Goal: Task Accomplishment & Management: Use online tool/utility

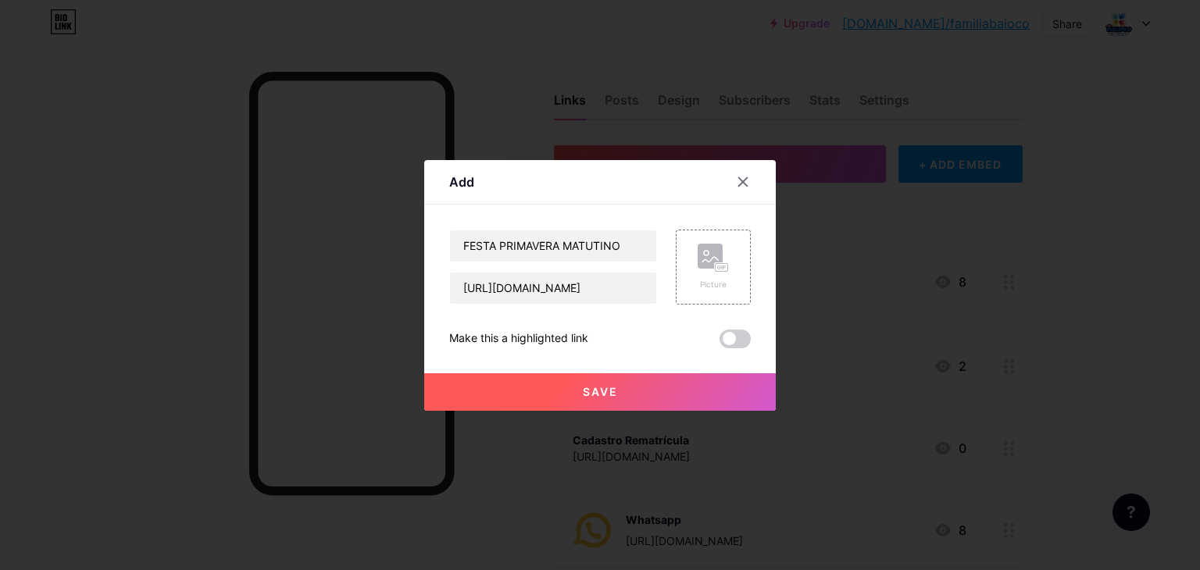
scroll to position [0, 236]
type input "[URL][DOMAIN_NAME]"
click at [614, 388] on span "Save" at bounding box center [600, 391] width 35 height 13
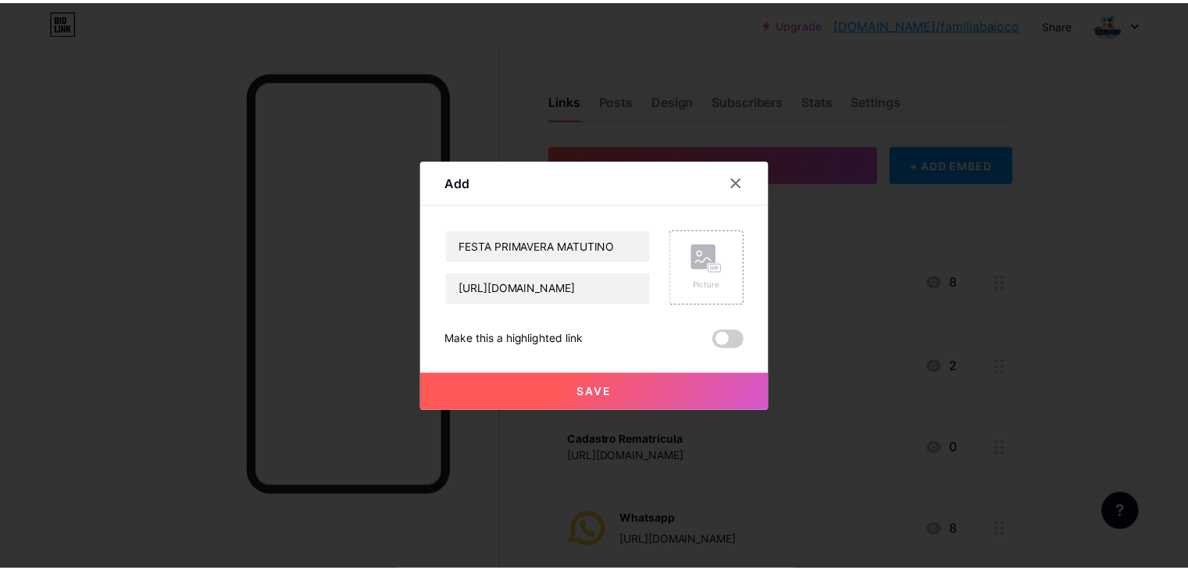
scroll to position [0, 0]
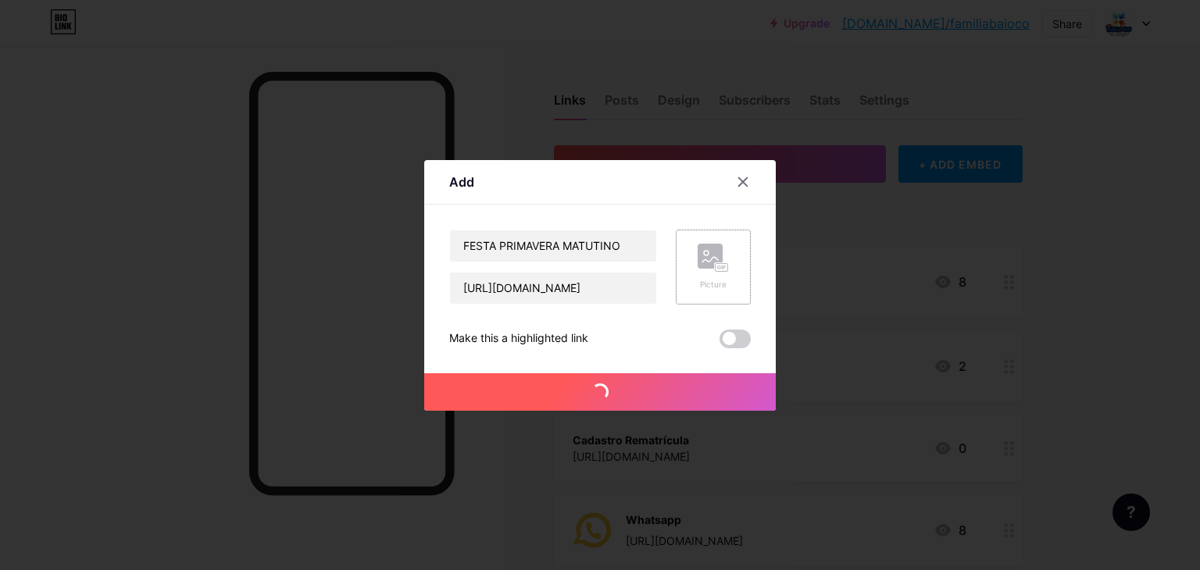
click at [731, 266] on div "Picture" at bounding box center [713, 267] width 75 height 75
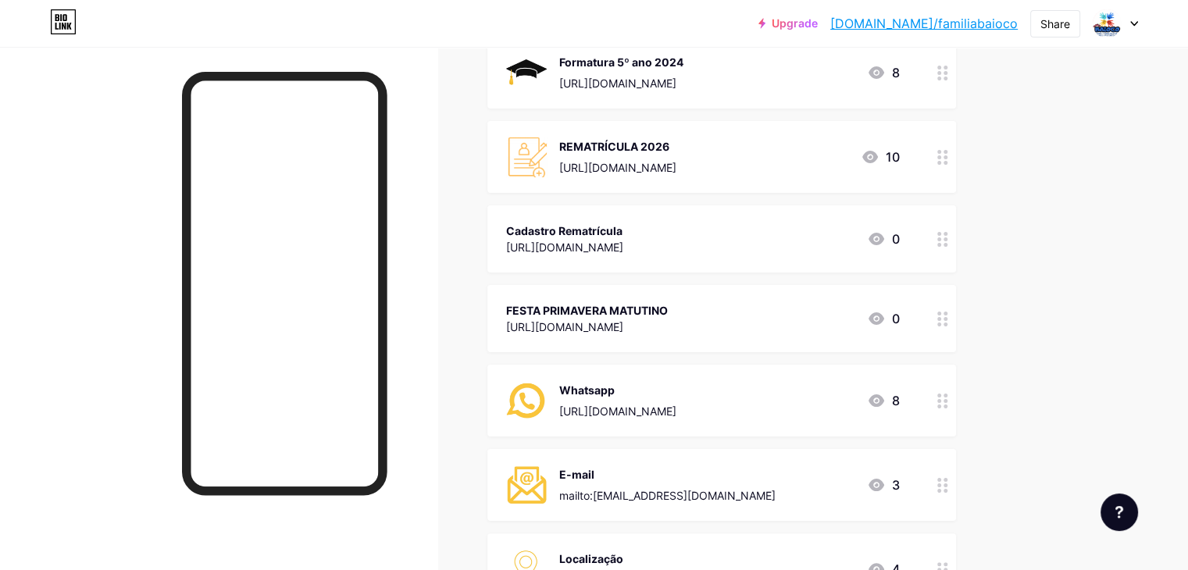
scroll to position [213, 0]
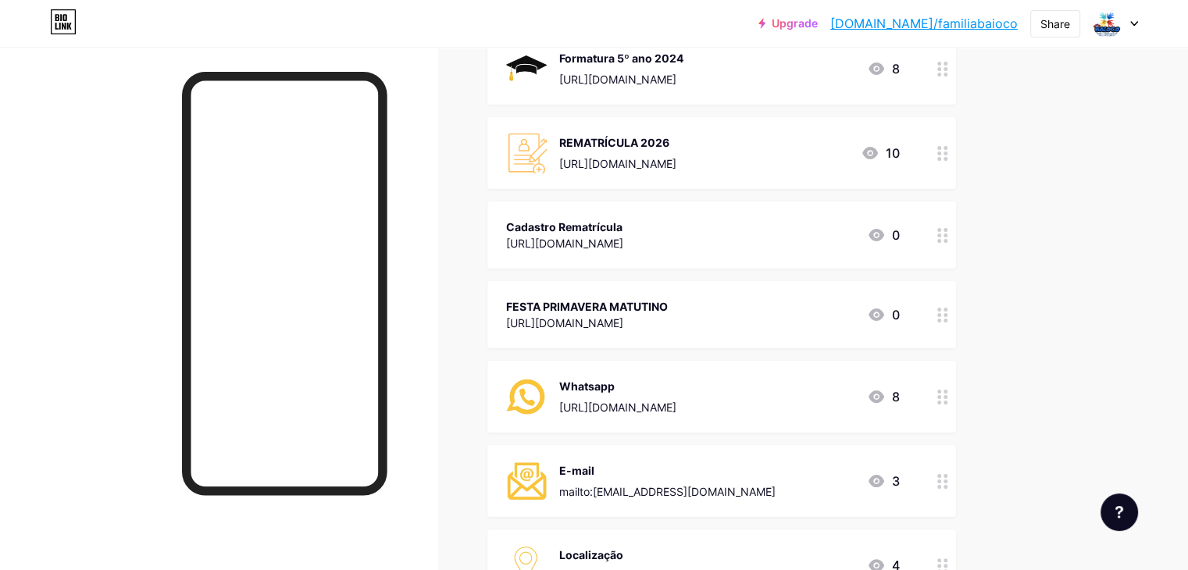
click at [956, 307] on div at bounding box center [943, 314] width 27 height 67
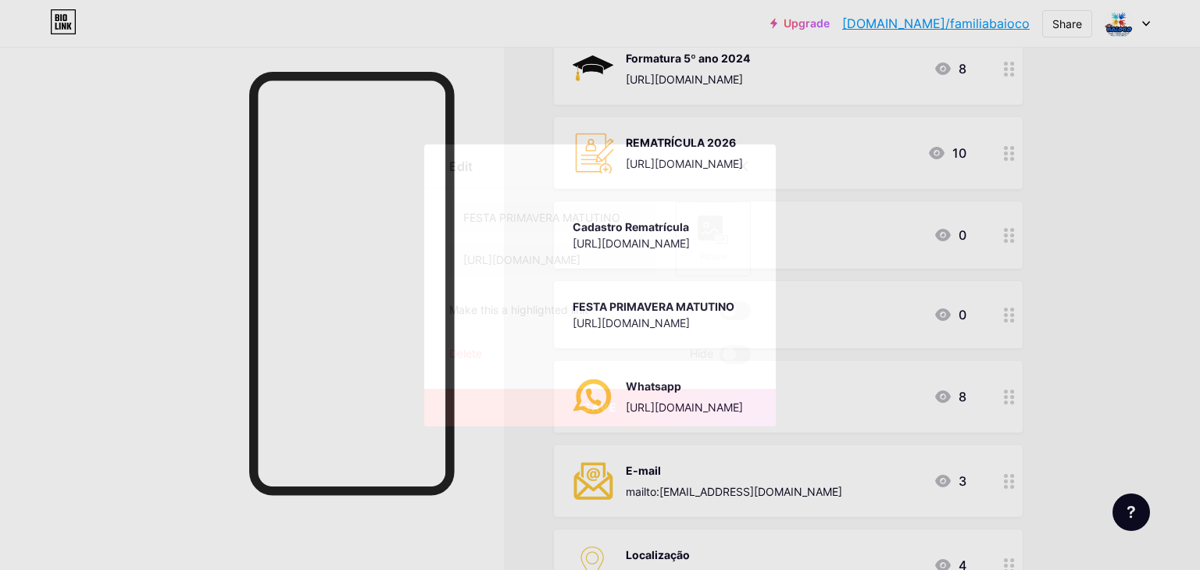
click at [722, 244] on div "Picture" at bounding box center [713, 239] width 31 height 47
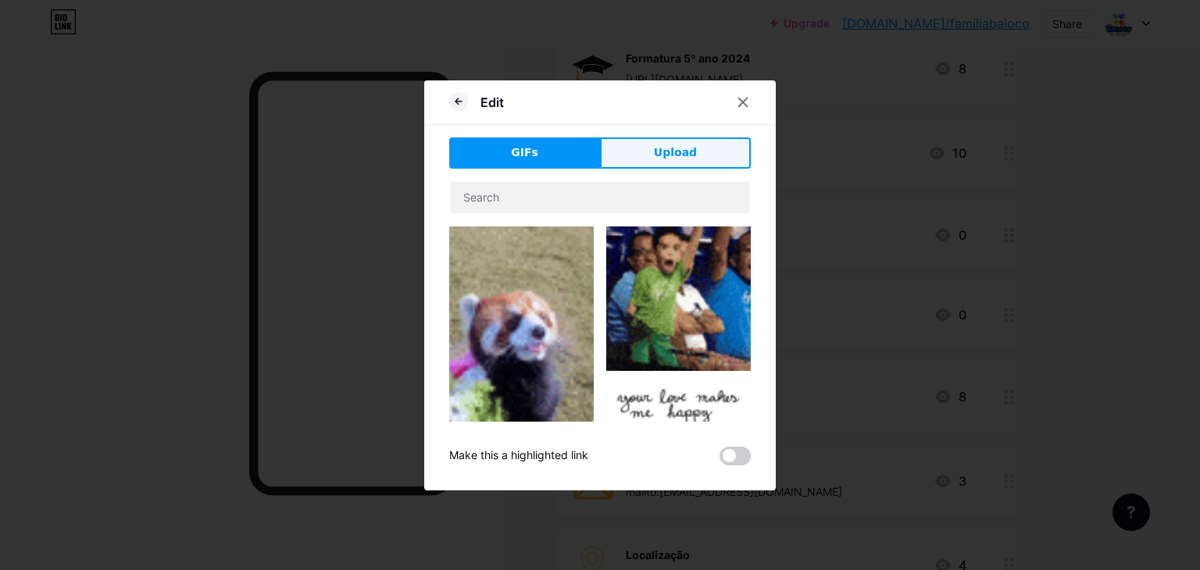
click at [650, 159] on button "Upload" at bounding box center [675, 152] width 151 height 31
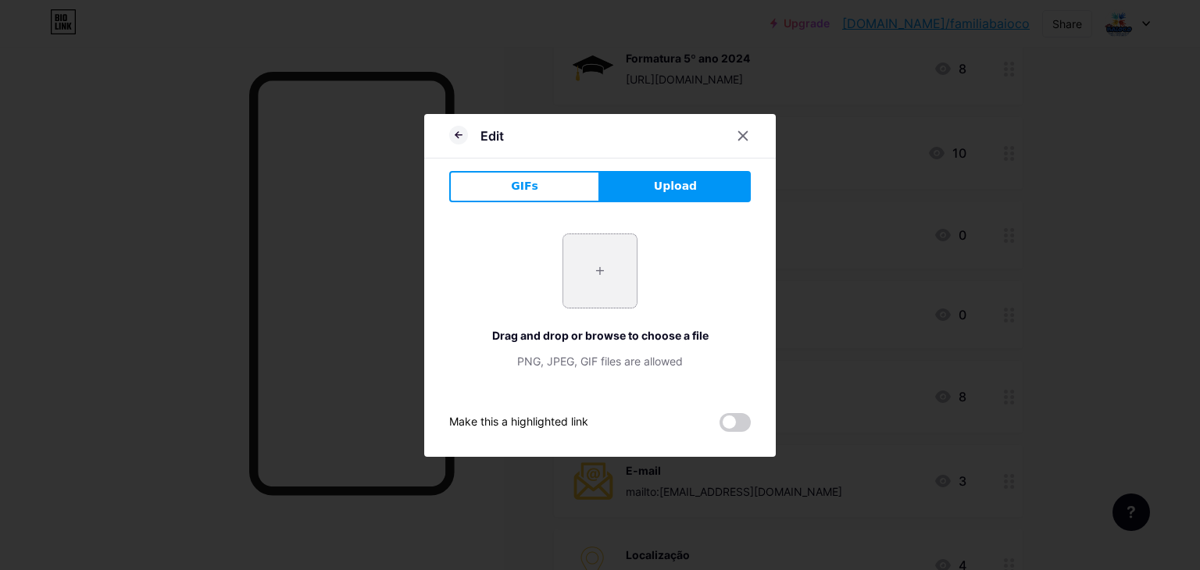
click at [603, 260] on input "file" at bounding box center [599, 270] width 73 height 73
type input "C:\fakepath\Convite de aniversário fazenda animais infantil lúdico colorido azu…"
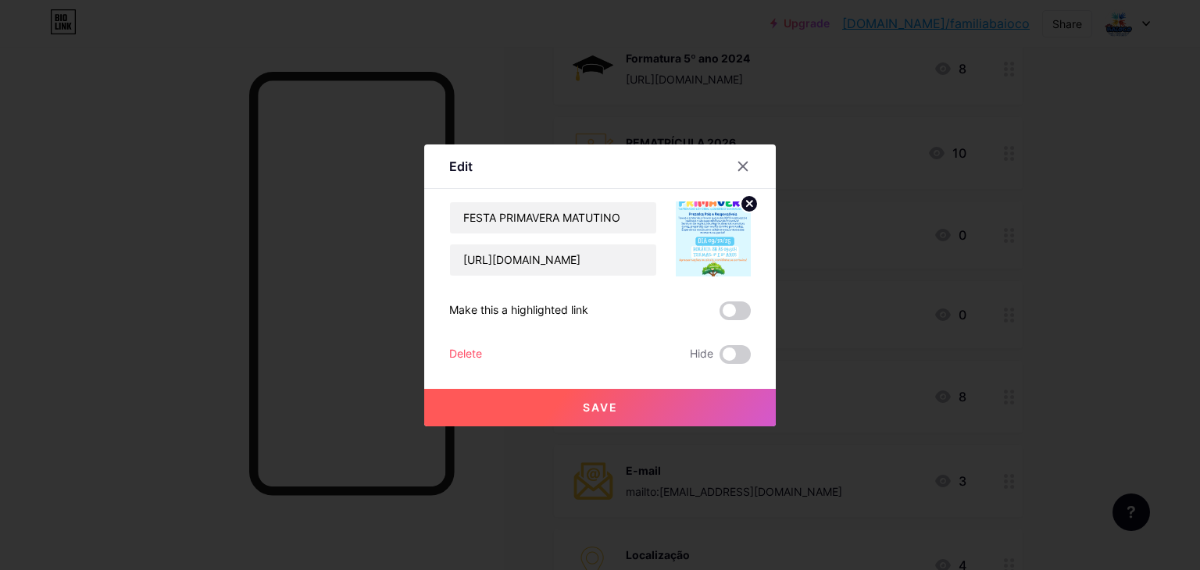
click at [694, 253] on img at bounding box center [713, 239] width 75 height 75
click at [748, 202] on icon at bounding box center [749, 203] width 5 height 5
click at [750, 170] on div at bounding box center [743, 166] width 28 height 28
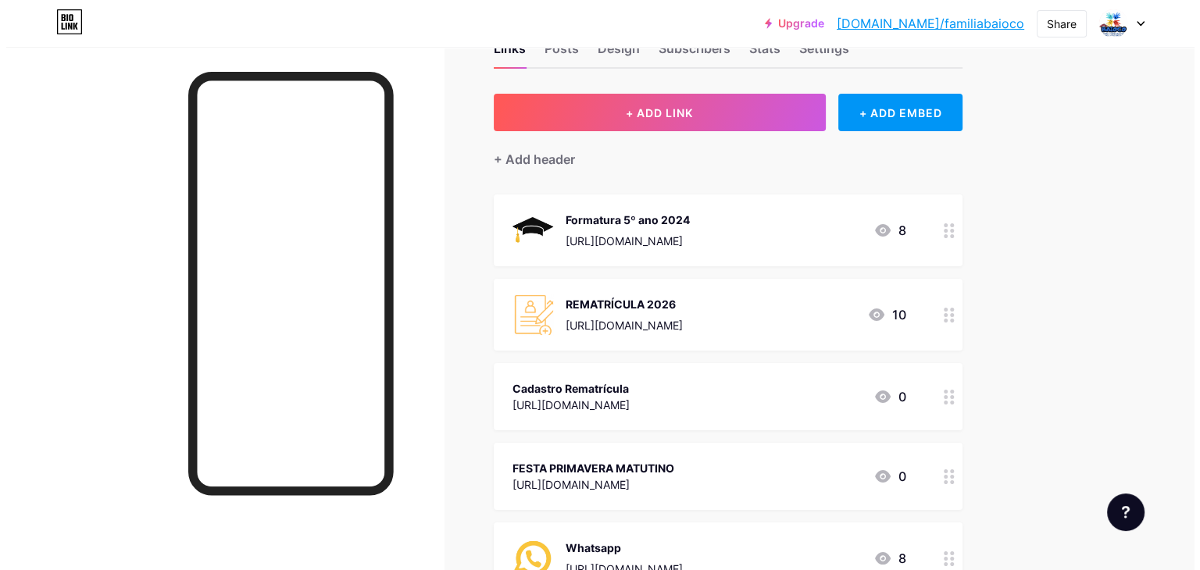
scroll to position [0, 0]
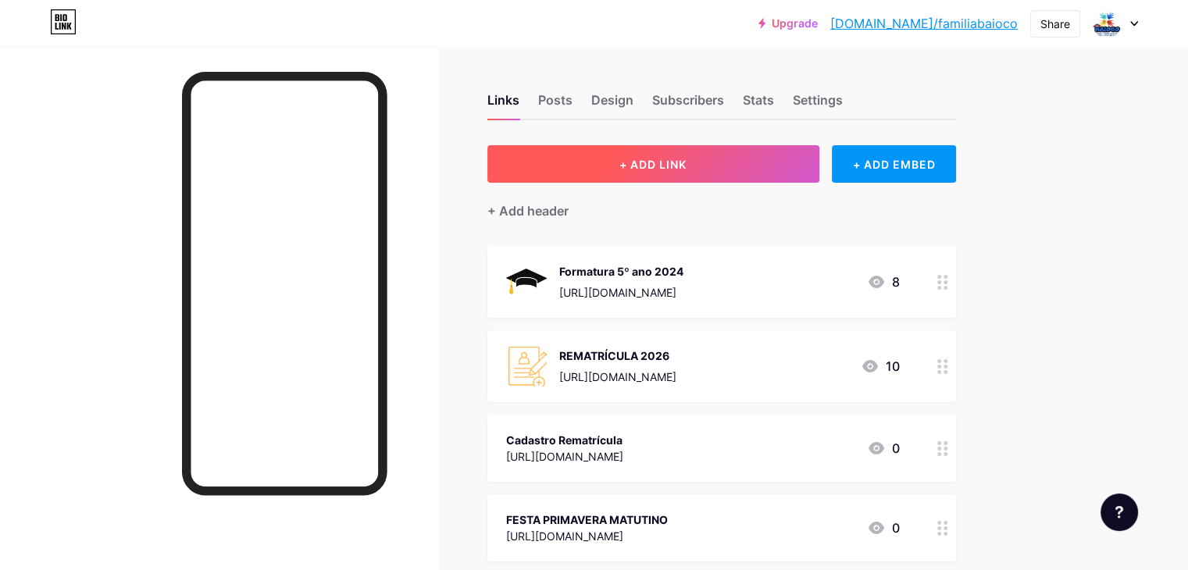
click at [687, 158] on span "+ ADD LINK" at bounding box center [652, 164] width 67 height 13
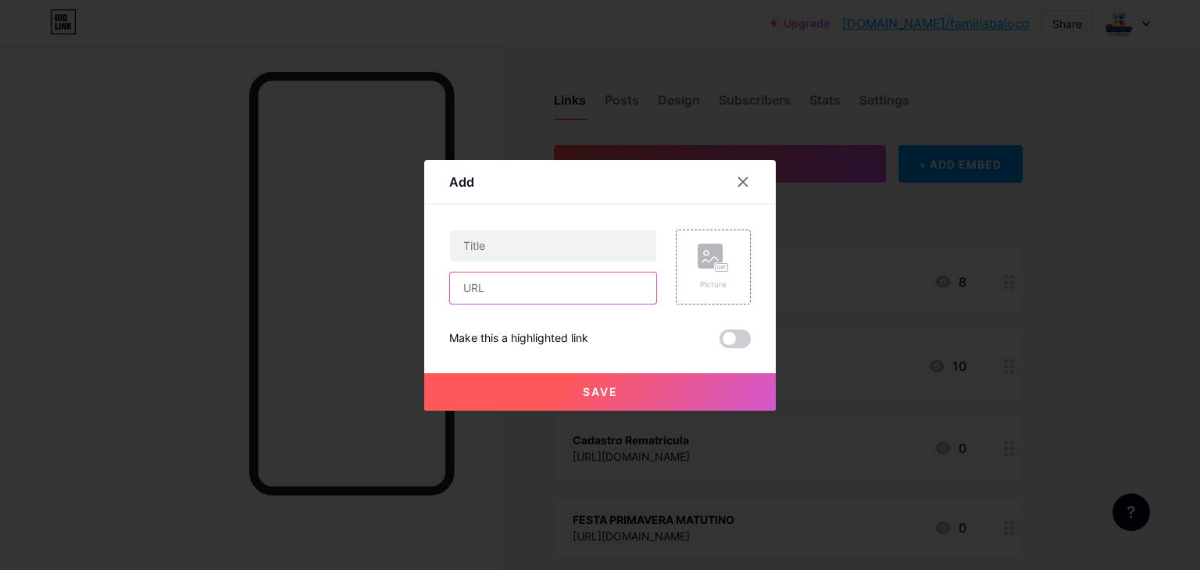
click at [532, 300] on input "text" at bounding box center [553, 288] width 206 height 31
paste input "[URL][DOMAIN_NAME]"
type input "[URL][DOMAIN_NAME]"
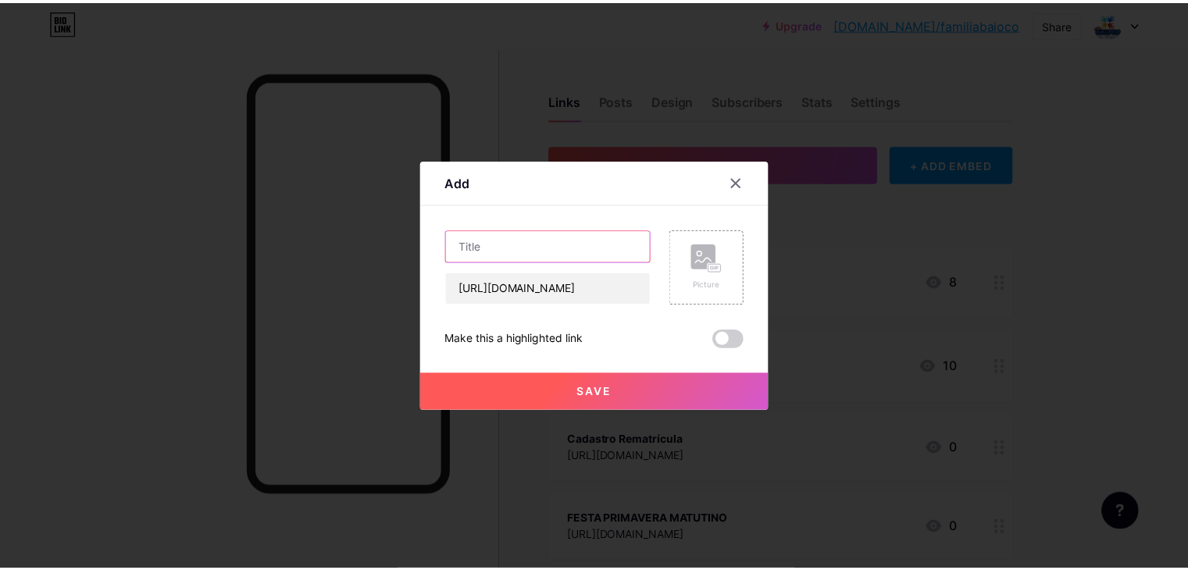
scroll to position [0, 0]
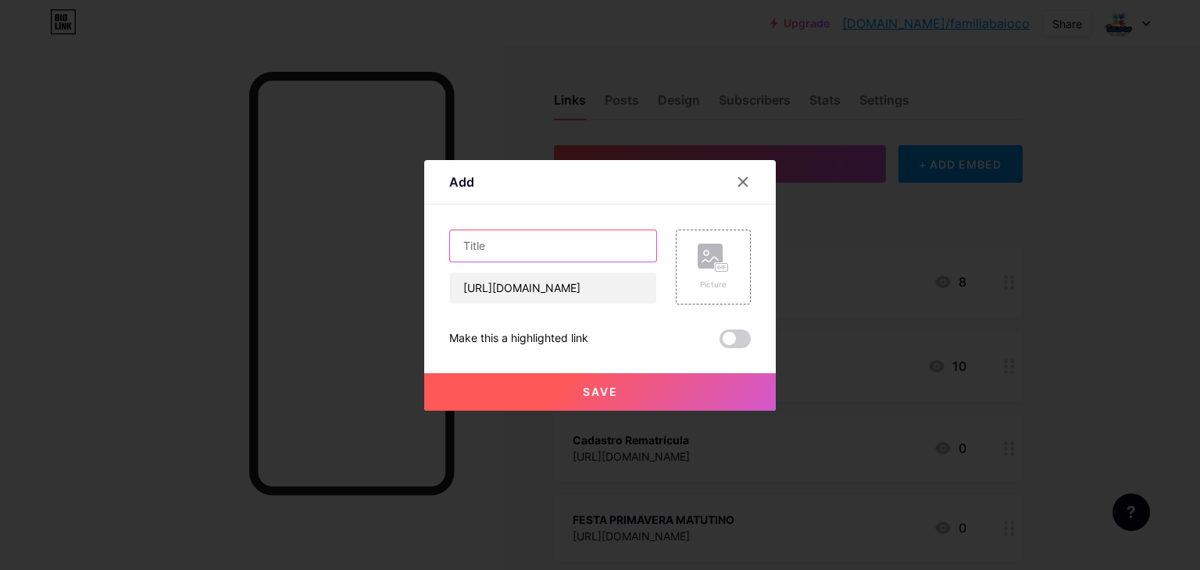
click at [531, 259] on input "text" at bounding box center [553, 245] width 206 height 31
type input "FESTA PRIMAVERA VESPERTINO"
click at [578, 395] on button "Save" at bounding box center [599, 391] width 351 height 37
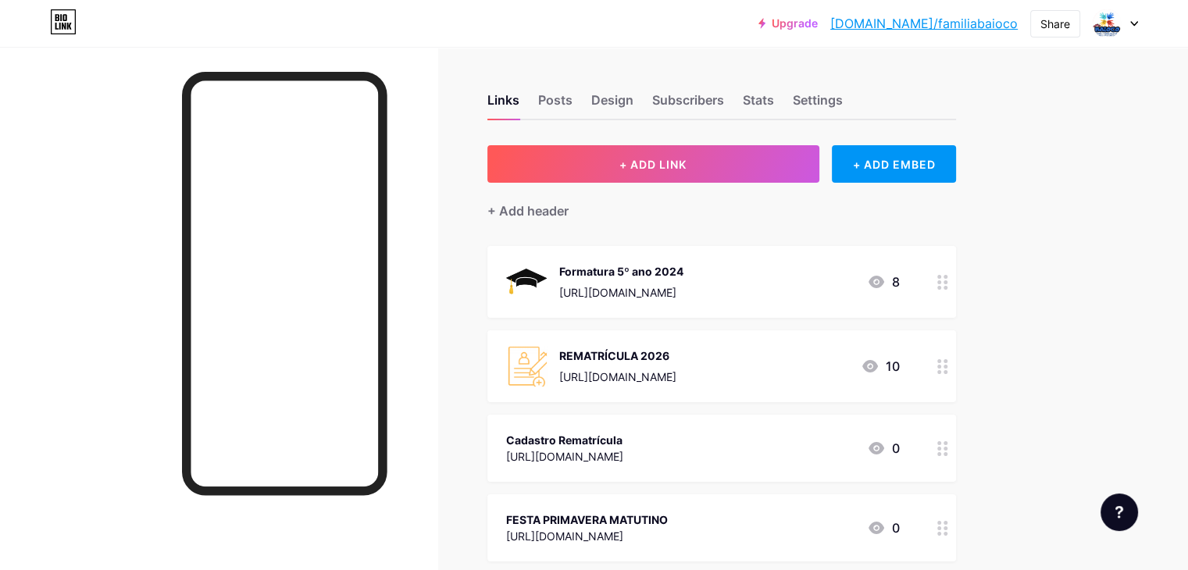
click at [900, 369] on div "10" at bounding box center [880, 366] width 39 height 19
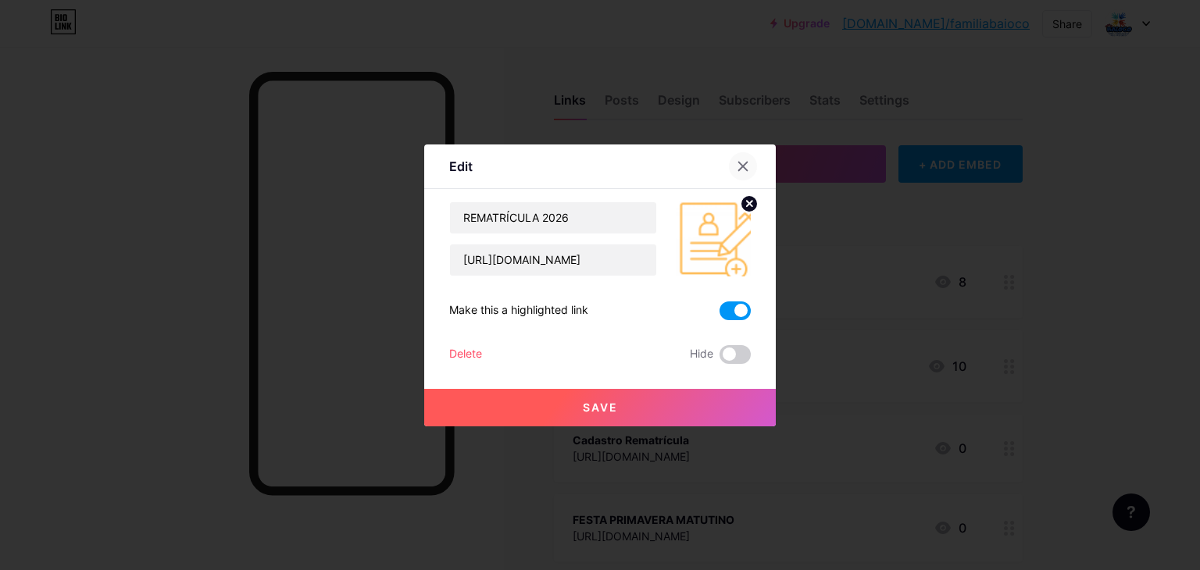
click at [748, 165] on icon at bounding box center [743, 166] width 12 height 12
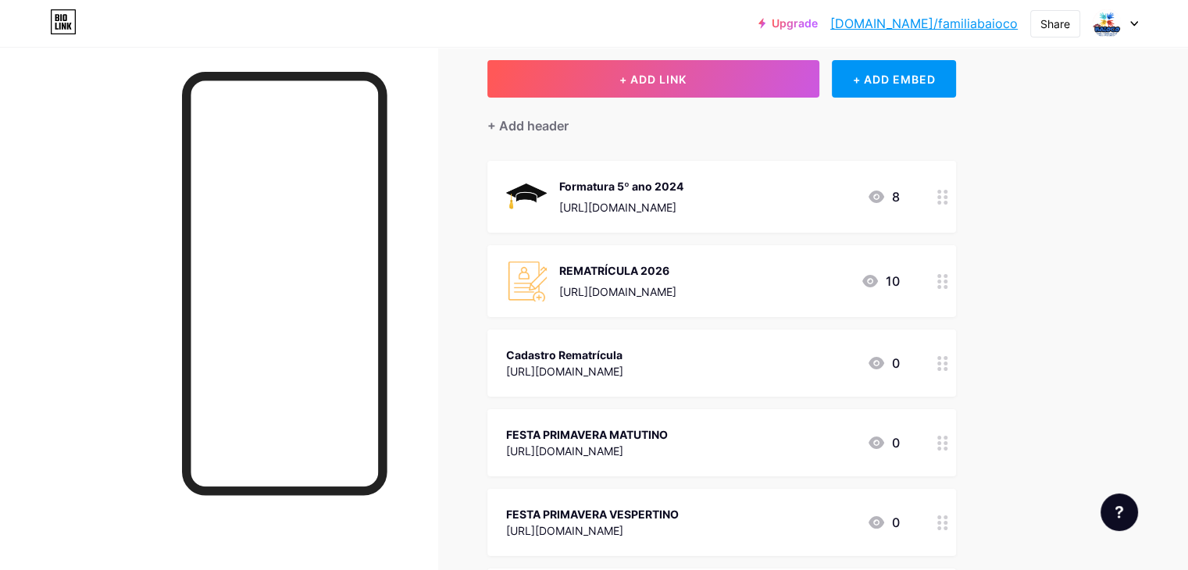
scroll to position [84, 0]
